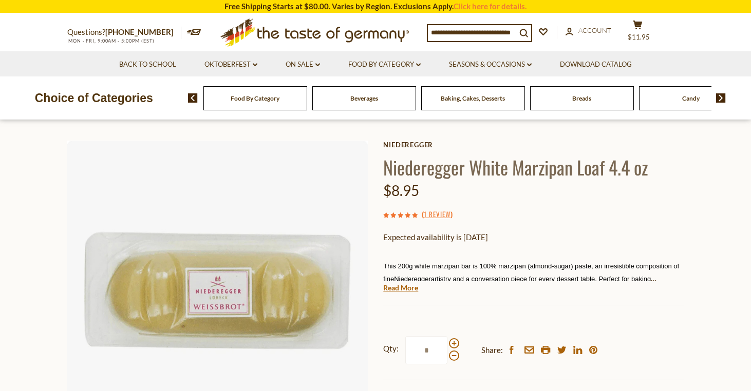
scroll to position [33, 0]
click at [314, 65] on link "On Sale dropdown_arrow" at bounding box center [303, 64] width 34 height 11
click at [305, 93] on link "All On Sale" at bounding box center [298, 91] width 37 height 9
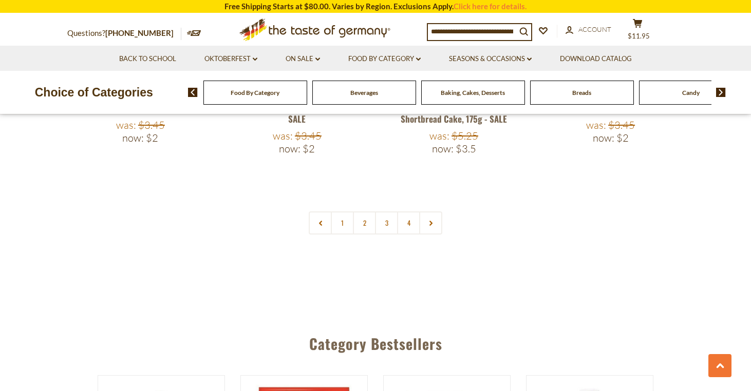
scroll to position [2515, 0]
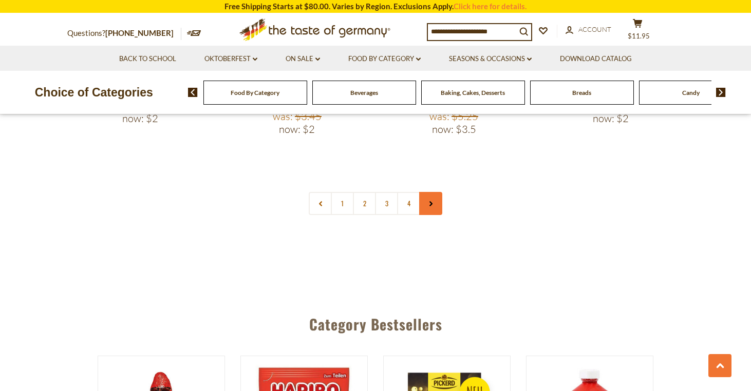
click at [432, 201] on icon at bounding box center [431, 203] width 6 height 5
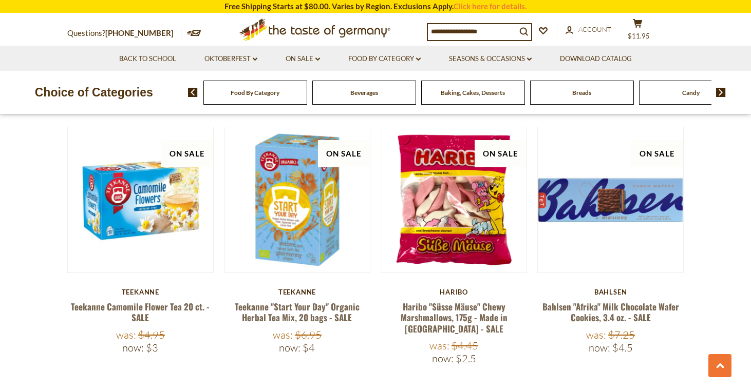
scroll to position [1750, 0]
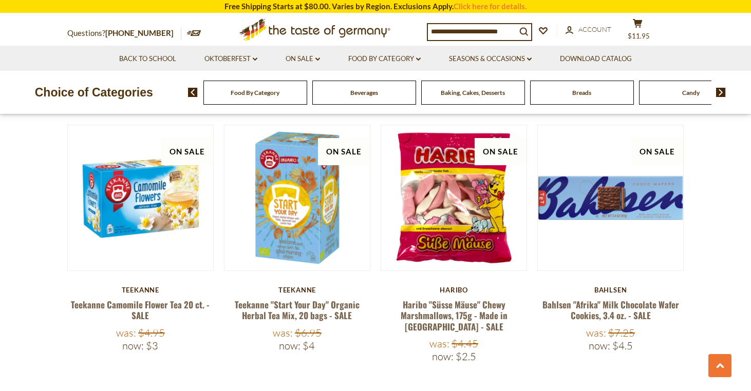
click at [490, 29] on input at bounding box center [472, 31] width 88 height 14
type input "********"
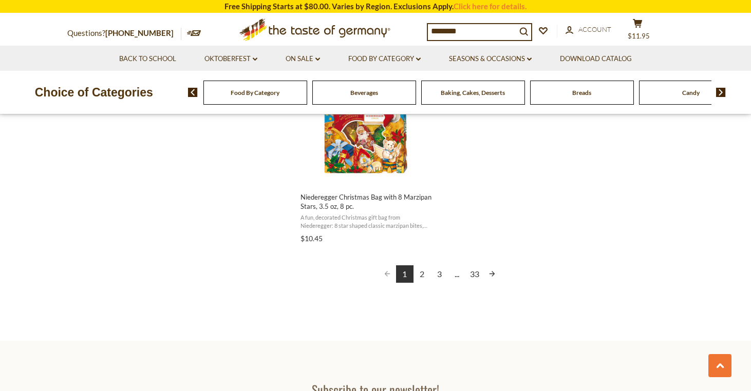
scroll to position [1881, 0]
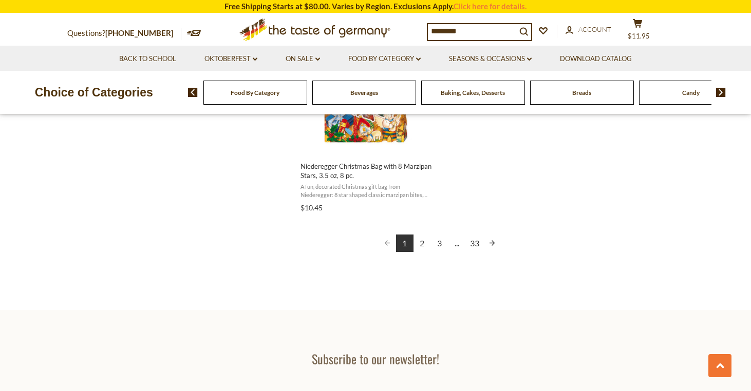
click at [422, 239] on link "2" at bounding box center [421, 243] width 17 height 17
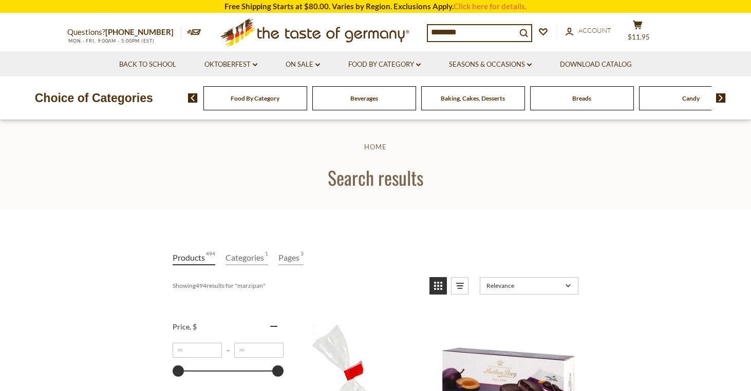
click at [493, 25] on input "********" at bounding box center [472, 32] width 88 height 14
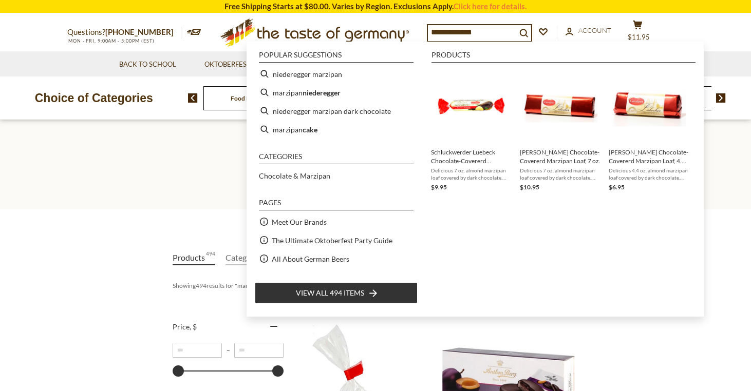
type input "**********"
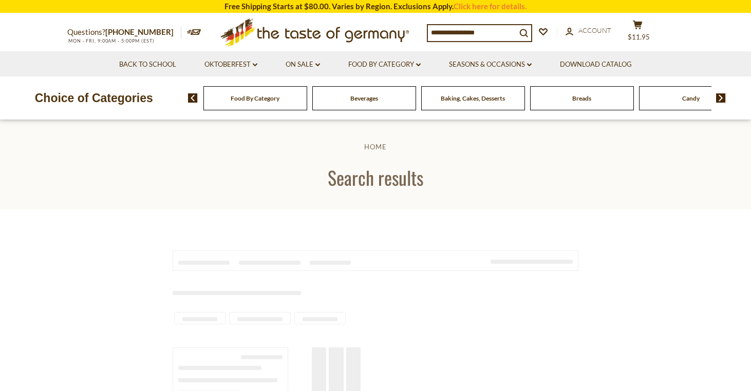
type input "**********"
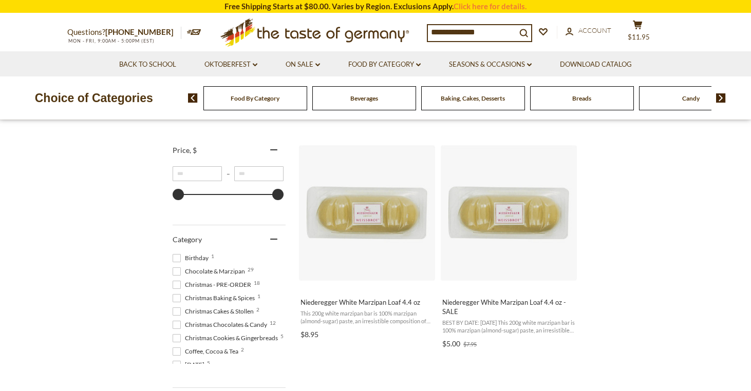
scroll to position [178, 0]
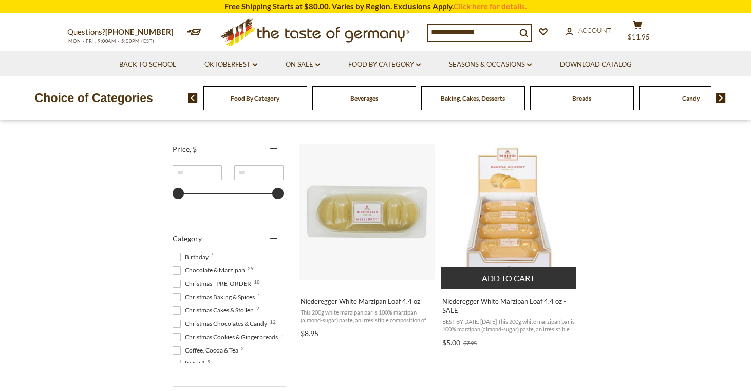
click at [492, 172] on img "Niederegger White Marzipan Loaf 4.4 oz - SALE" at bounding box center [509, 212] width 136 height 136
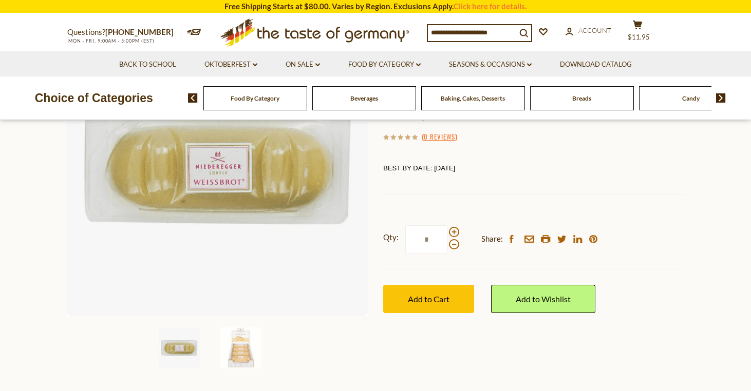
scroll to position [159, 0]
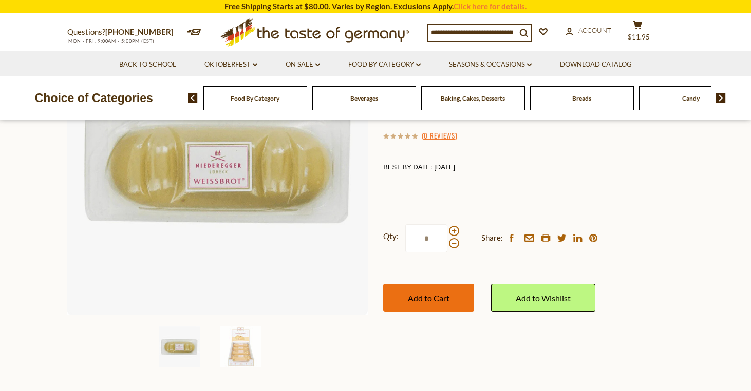
click at [442, 299] on span "Add to Cart" at bounding box center [429, 298] width 42 height 10
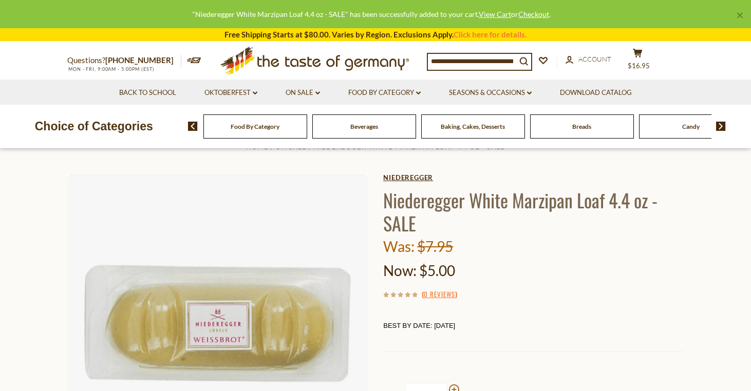
scroll to position [0, 0]
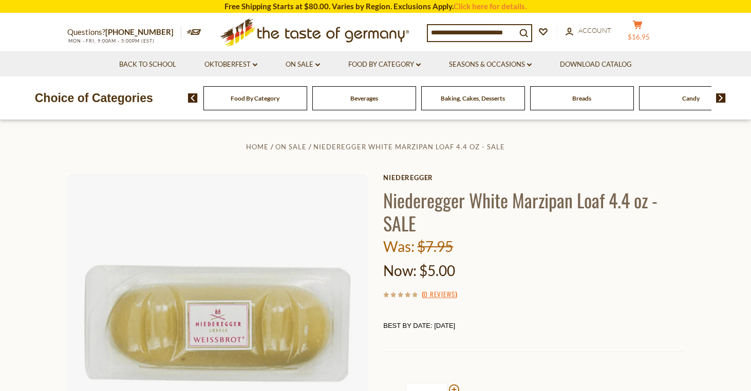
click at [642, 27] on icon at bounding box center [637, 25] width 9 height 9
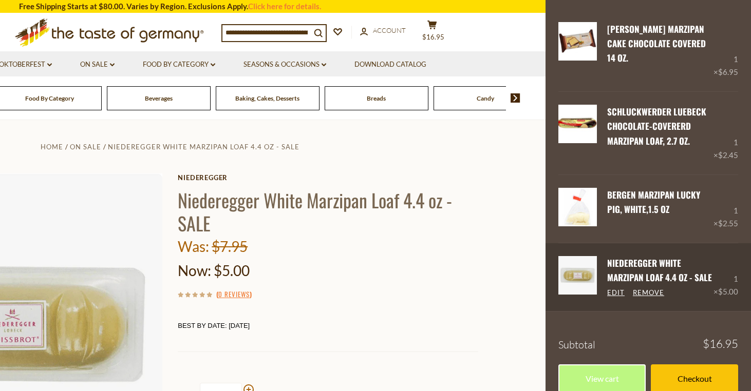
scroll to position [41, 0]
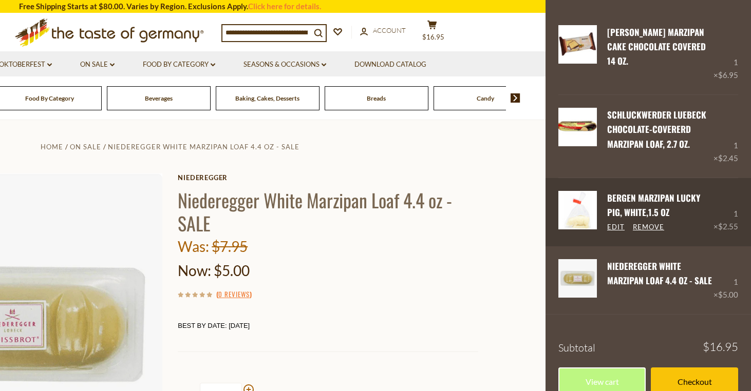
click at [697, 192] on link "Bergen Marzipan Lucky Pig, White,1.5 oz" at bounding box center [653, 205] width 93 height 27
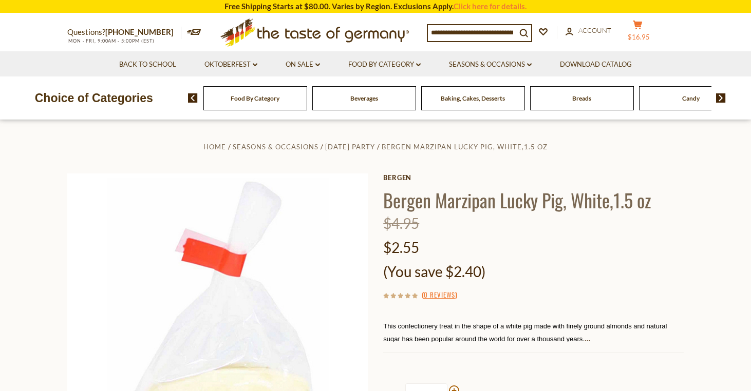
click at [647, 35] on span "$16.95" at bounding box center [639, 37] width 22 height 8
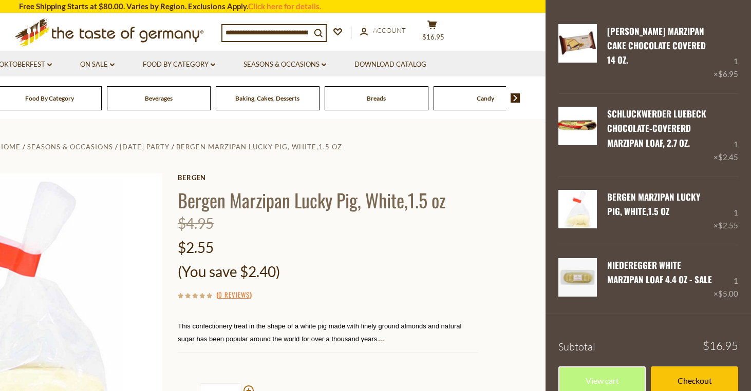
scroll to position [41, 0]
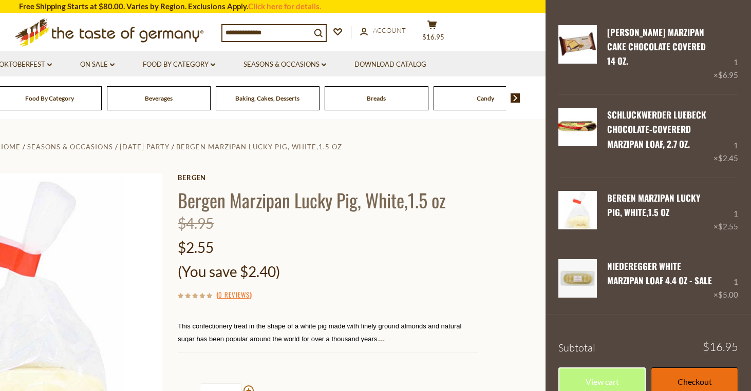
click at [680, 368] on link "Checkout" at bounding box center [694, 382] width 87 height 28
